Goal: Task Accomplishment & Management: Manage account settings

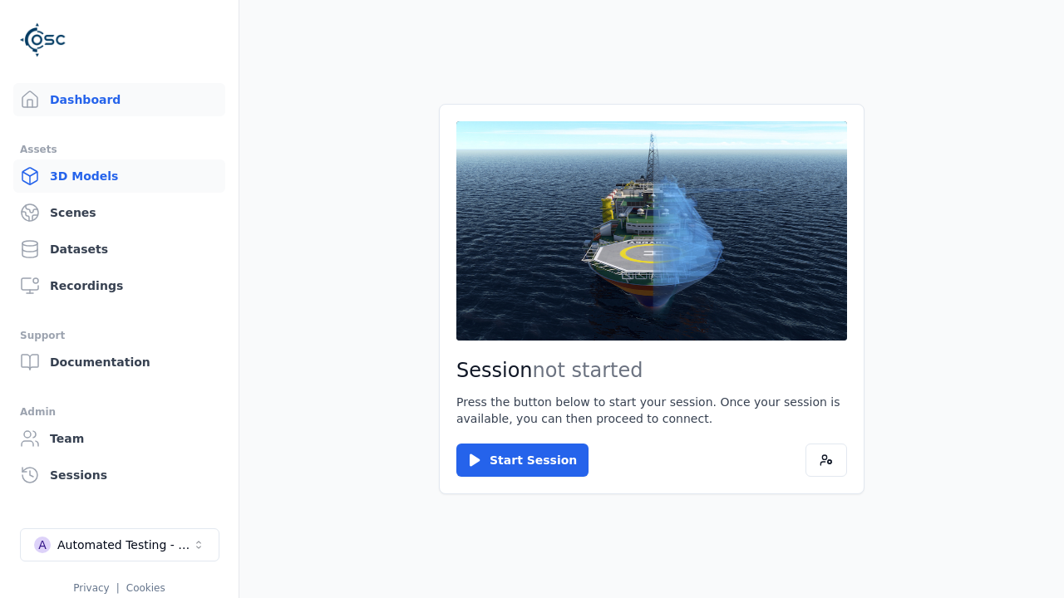
click at [119, 176] on link "3D Models" at bounding box center [119, 176] width 212 height 33
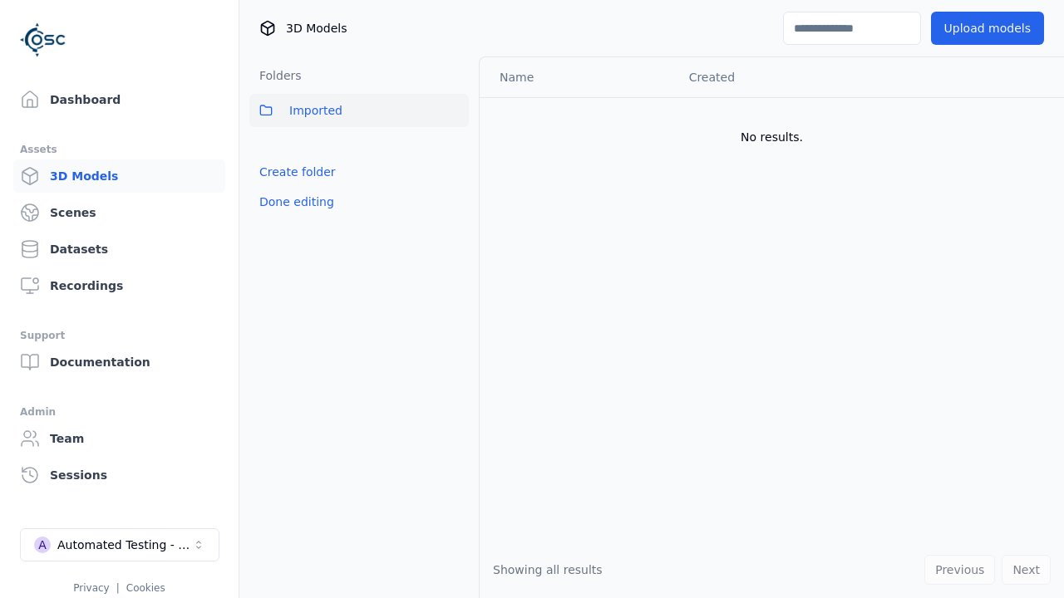
click at [293, 172] on link "Create folder" at bounding box center [297, 172] width 76 height 17
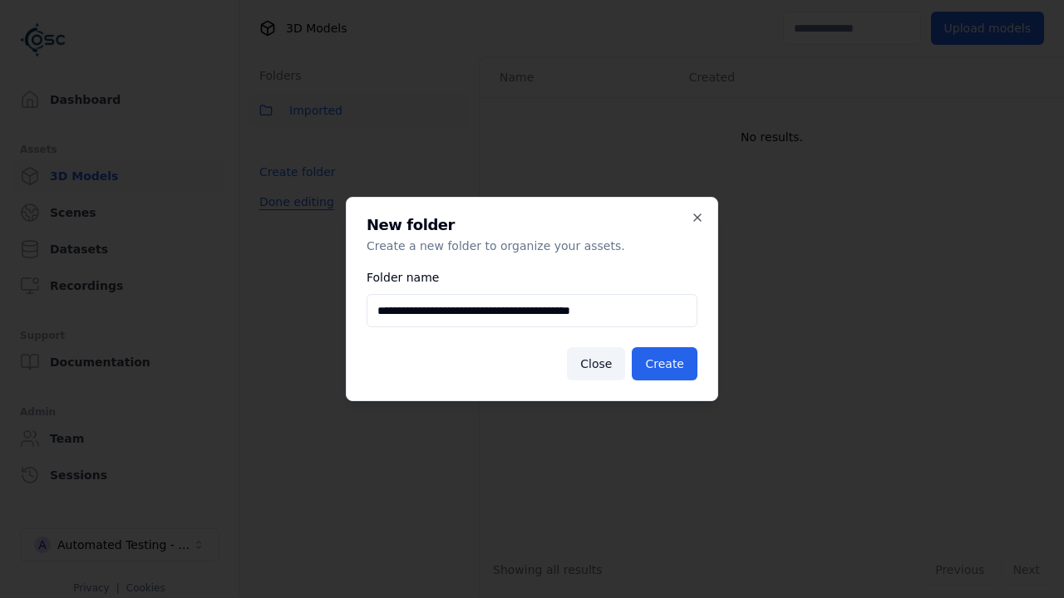
click at [293, 217] on button "Done editing" at bounding box center [296, 202] width 95 height 30
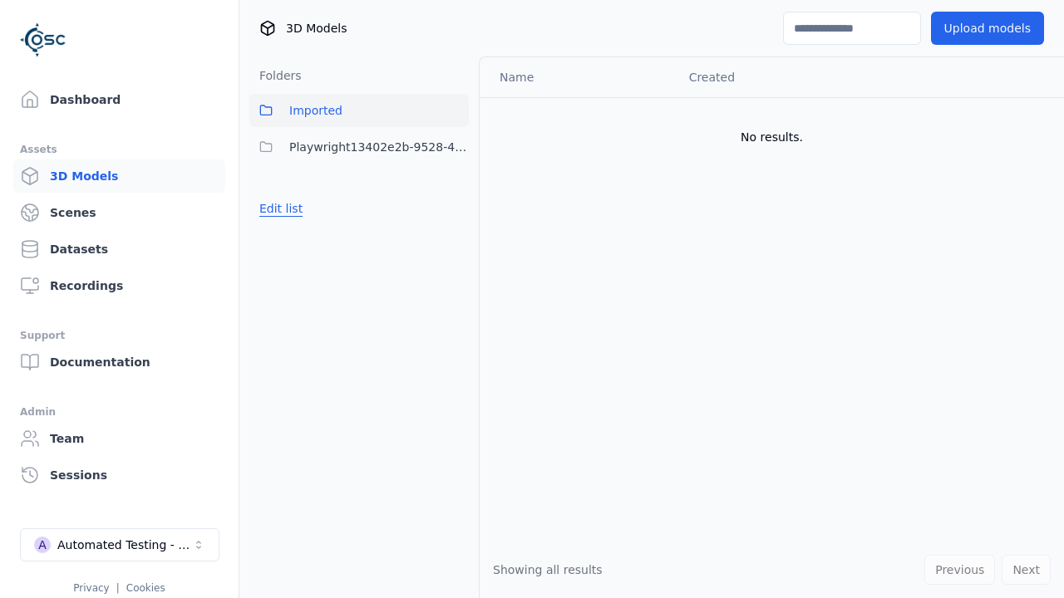
click at [278, 209] on button "Edit list" at bounding box center [280, 209] width 63 height 30
click at [455, 147] on html "Support Dashboard Assets 3D Models Scenes Datasets Recordings Support Documenta…" at bounding box center [532, 299] width 1064 height 598
click at [455, 207] on div "Rename" at bounding box center [461, 207] width 111 height 27
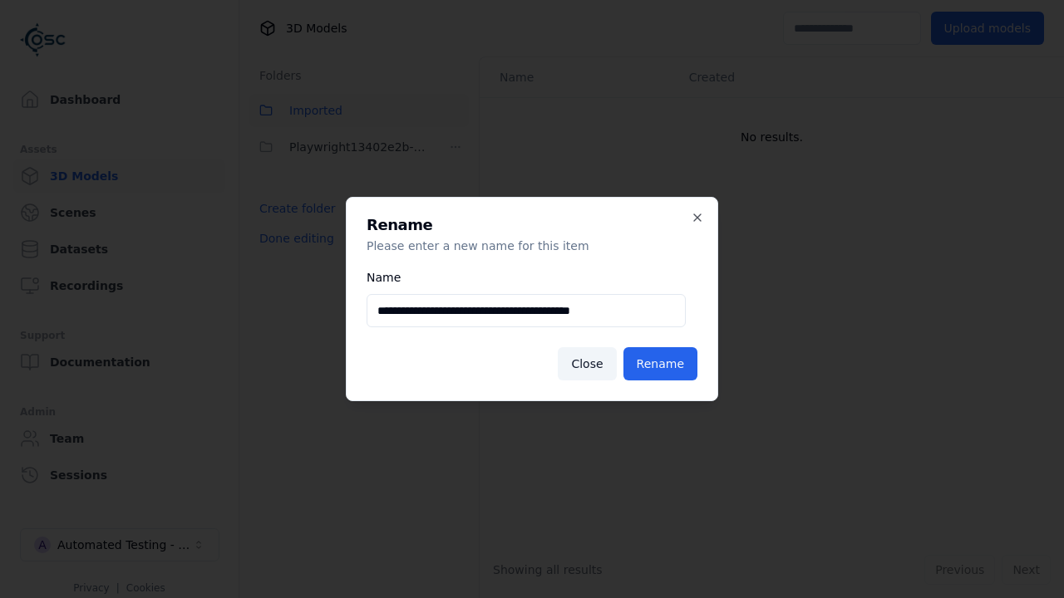
click at [525, 311] on input "**********" at bounding box center [525, 310] width 319 height 33
type input "**********"
click at [663, 364] on button "Rename" at bounding box center [660, 363] width 74 height 33
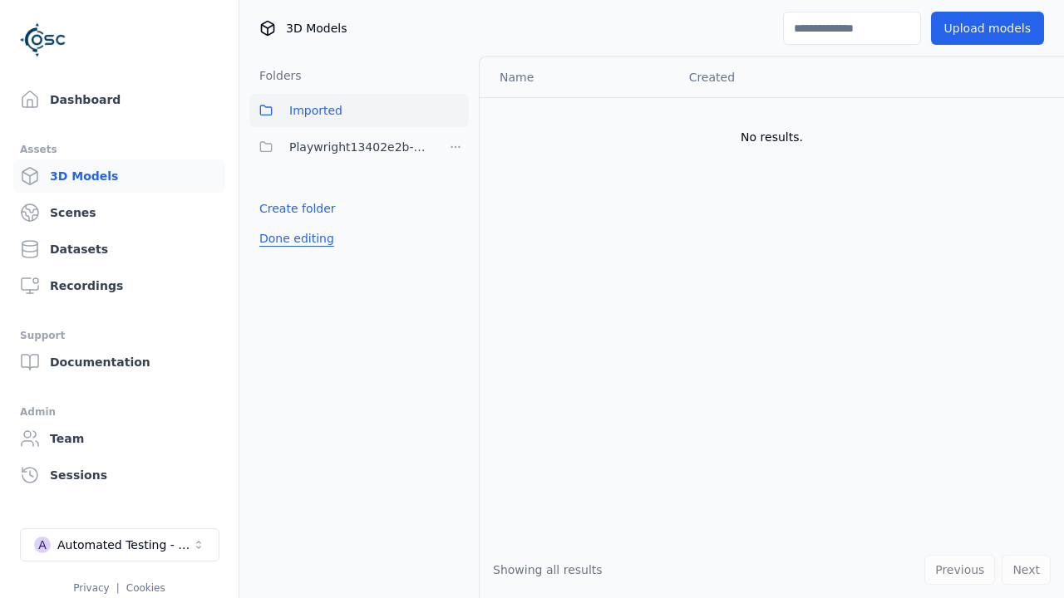
click at [293, 239] on button "Done editing" at bounding box center [296, 239] width 95 height 30
click at [278, 224] on button "Done editing" at bounding box center [296, 239] width 95 height 30
click at [455, 147] on html "Support Dashboard Assets 3D Models Scenes Datasets Recordings Support Documenta…" at bounding box center [532, 299] width 1064 height 598
click at [455, 234] on div "Delete" at bounding box center [461, 234] width 111 height 27
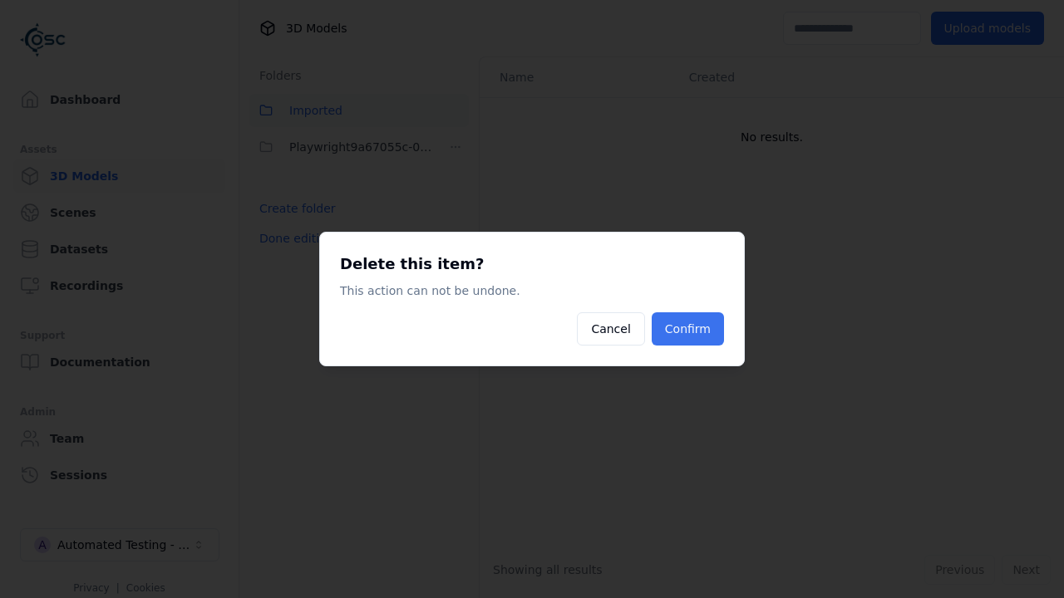
click at [690, 329] on button "Confirm" at bounding box center [688, 328] width 72 height 33
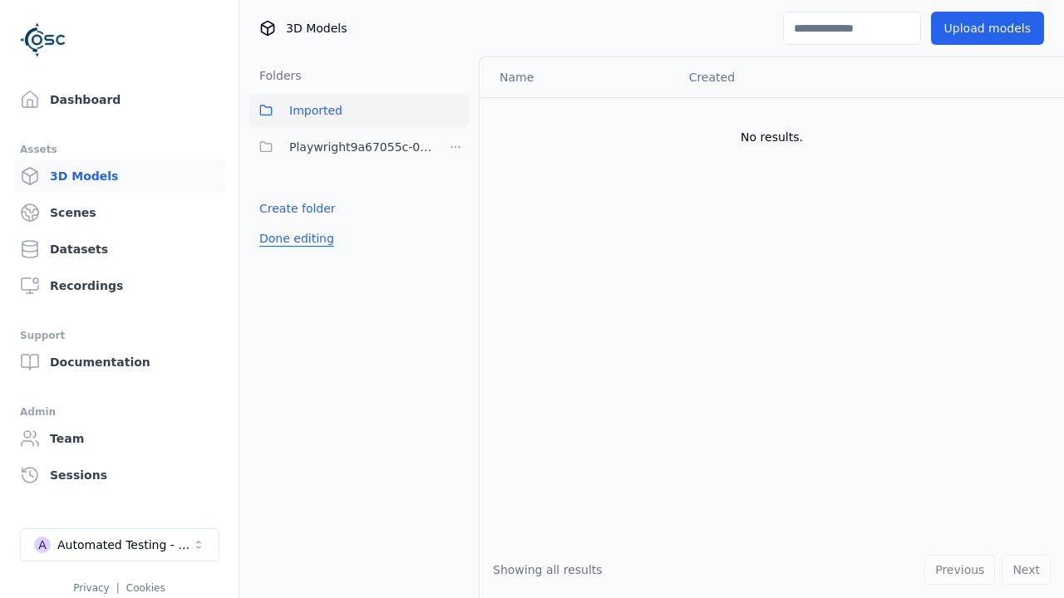
click at [293, 224] on button "Done editing" at bounding box center [296, 239] width 95 height 30
